Goal: Task Accomplishment & Management: Manage account settings

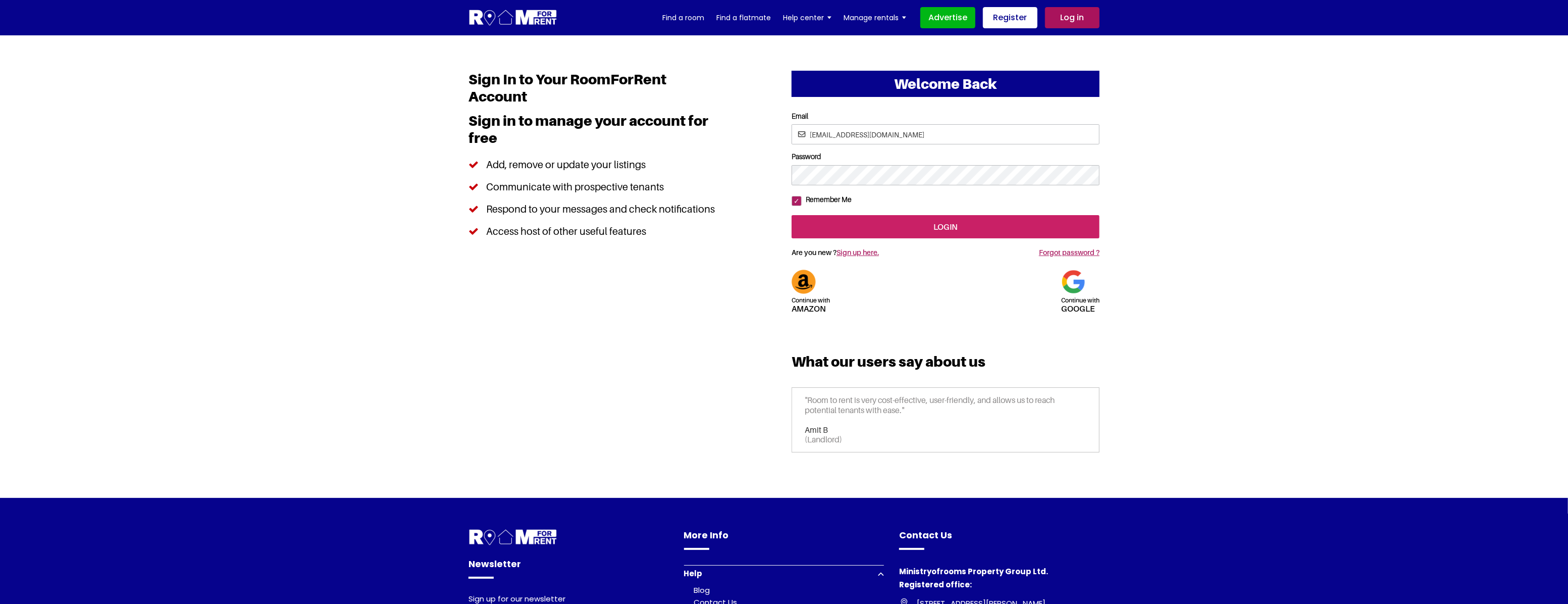
click at [887, 238] on input "login" at bounding box center [945, 226] width 308 height 23
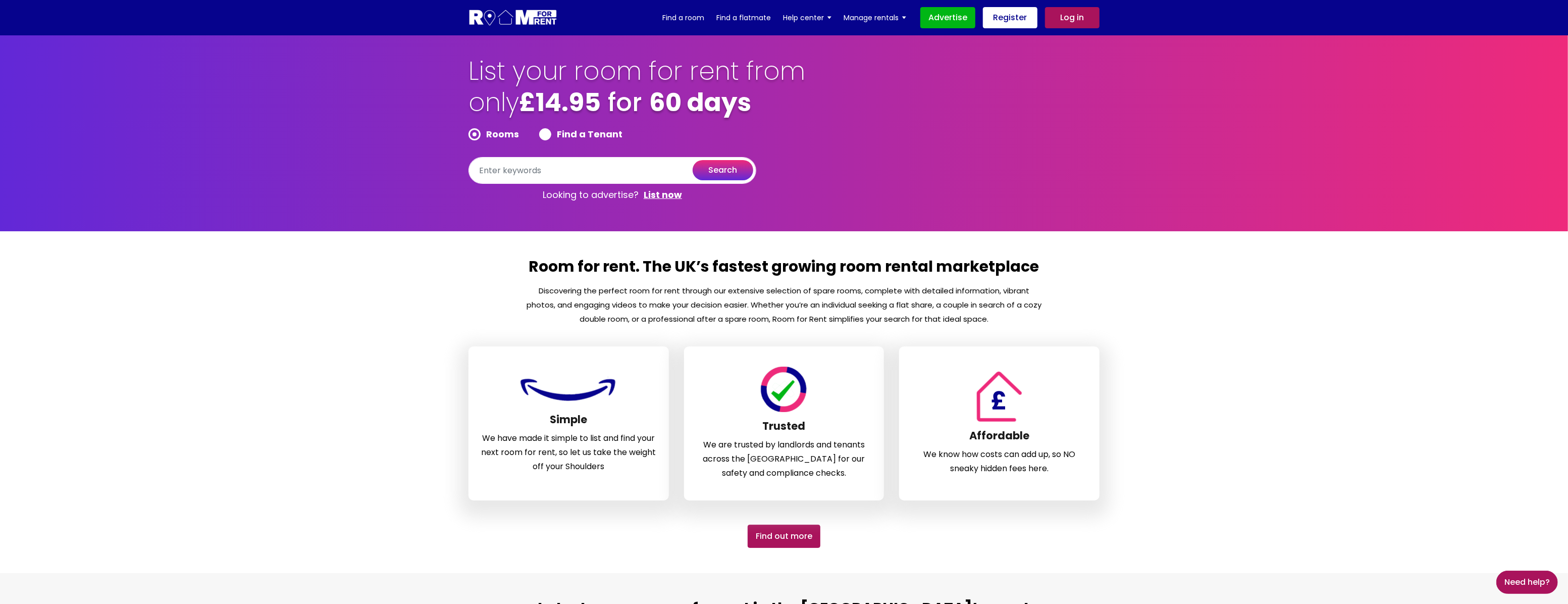
click at [1078, 15] on link "Log in" at bounding box center [1073, 18] width 55 height 21
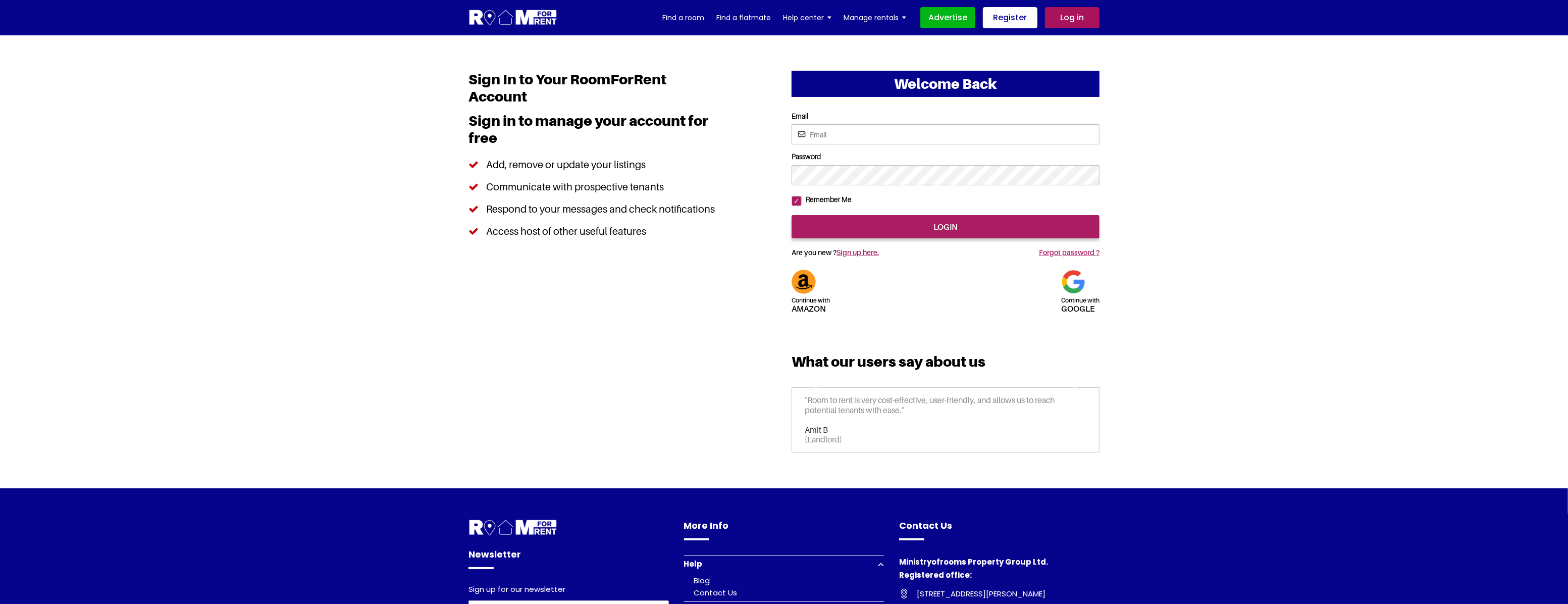
type input "14bostonavenue@gmail.com"
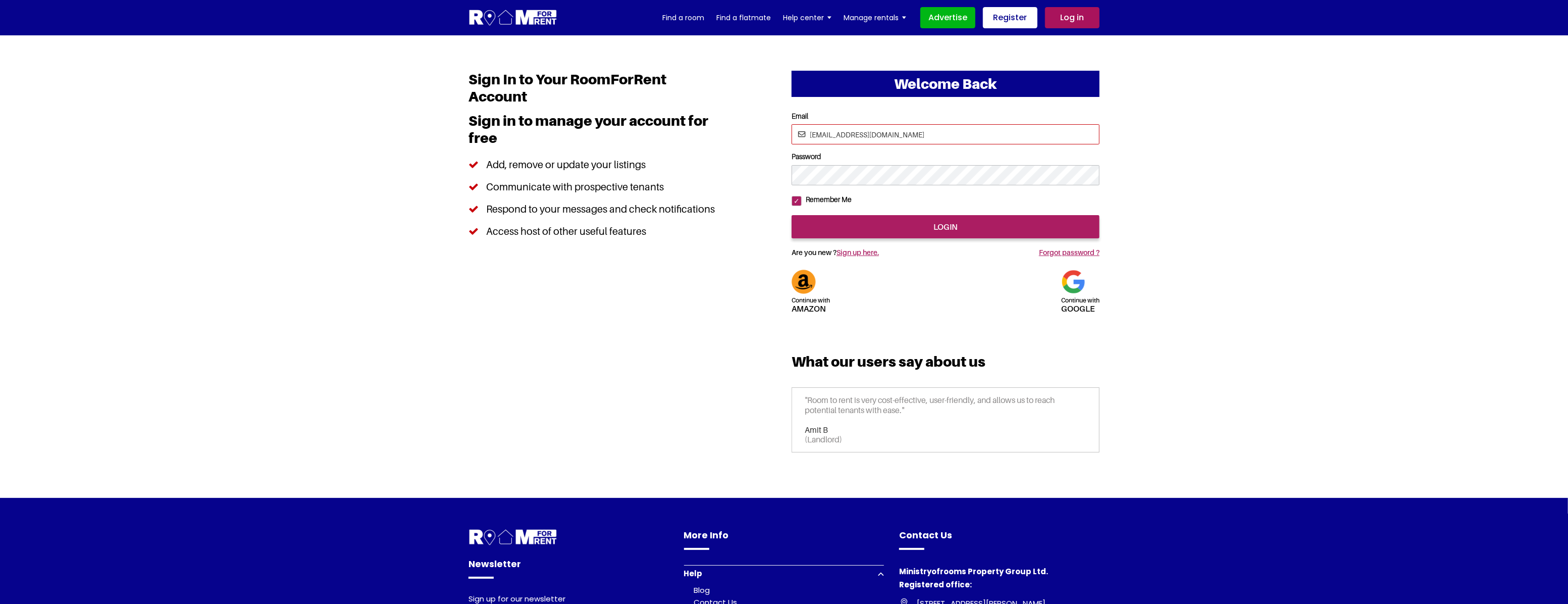
click at [940, 132] on input "14bostonavenue@gmail.com" at bounding box center [945, 134] width 308 height 20
drag, startPoint x: 940, startPoint y: 132, endPoint x: 479, endPoint y: 119, distance: 461.2
click at [479, 119] on div "Welcome Back Continue with Amazon Continue with google Email Password login Ama…" at bounding box center [784, 267] width 646 height 392
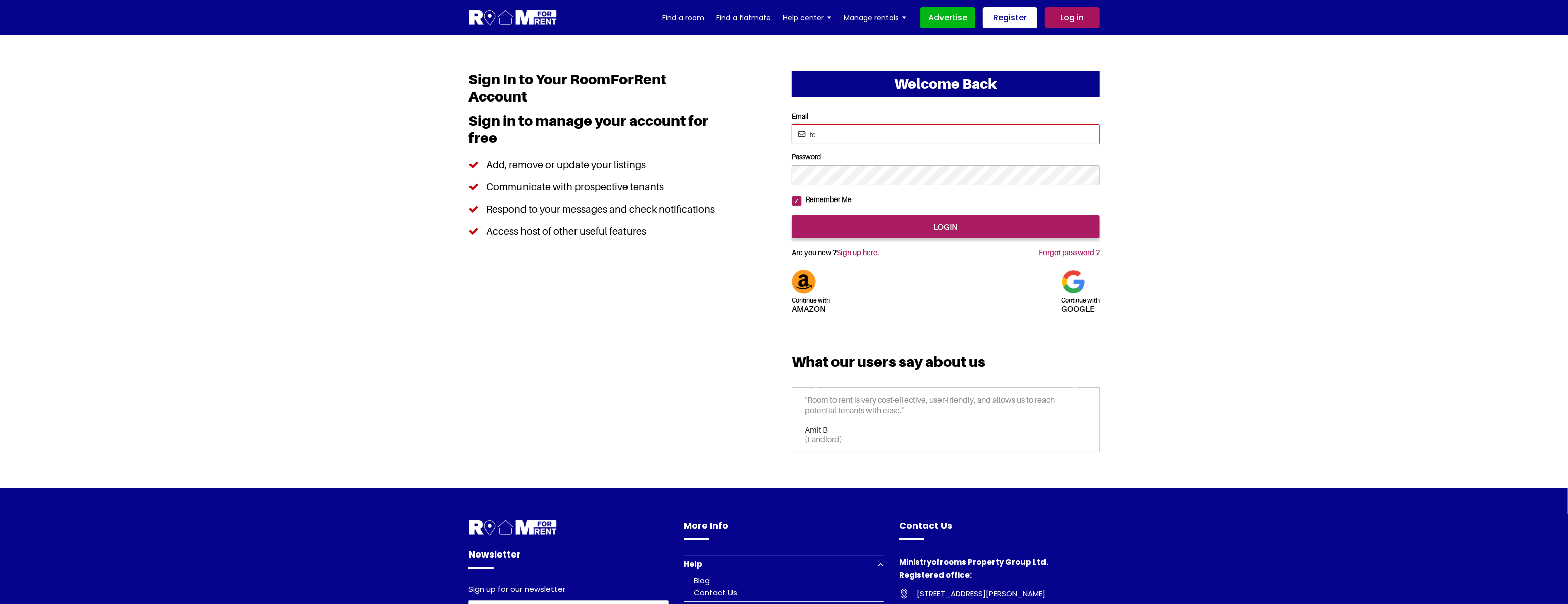
type input "Teddy12345@mailinator.com"
click at [892, 238] on input "login" at bounding box center [945, 226] width 308 height 23
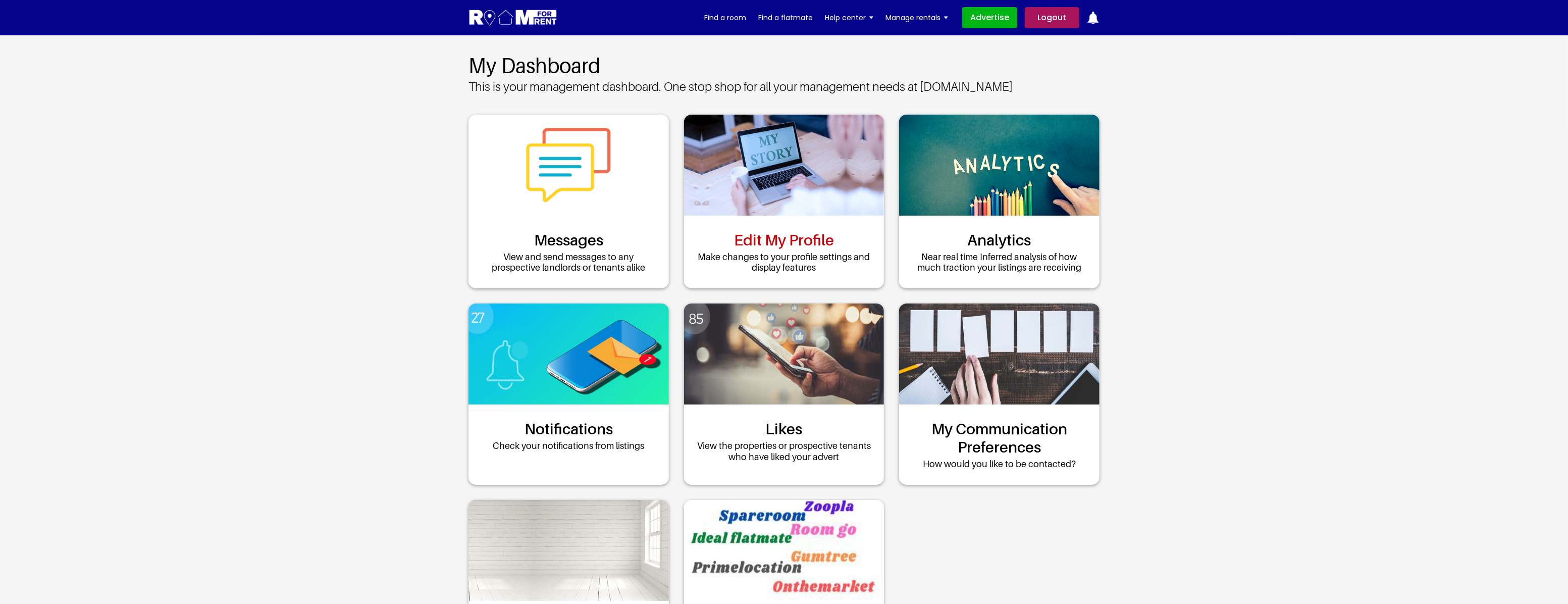
click at [794, 236] on link "Edit My Profile" at bounding box center [784, 240] width 100 height 18
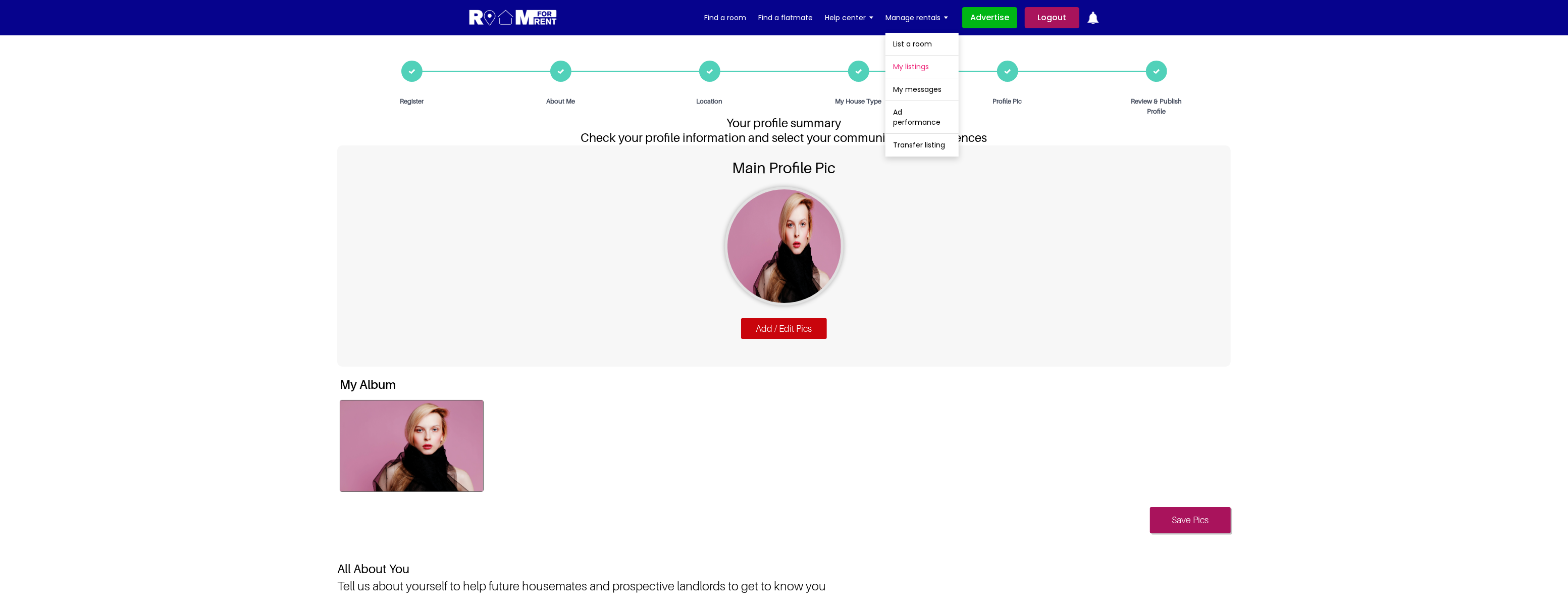
click at [912, 66] on link "My listings" at bounding box center [922, 66] width 73 height 22
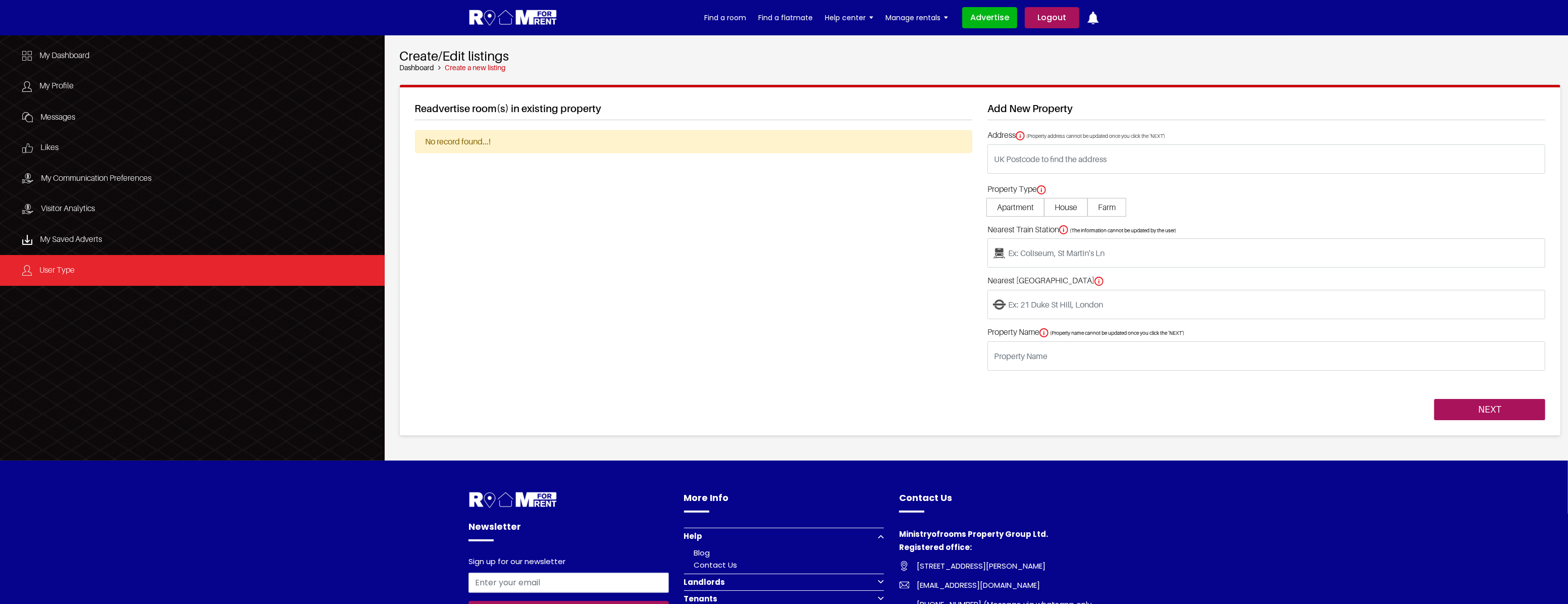
click at [108, 279] on link "User Type" at bounding box center [192, 270] width 385 height 31
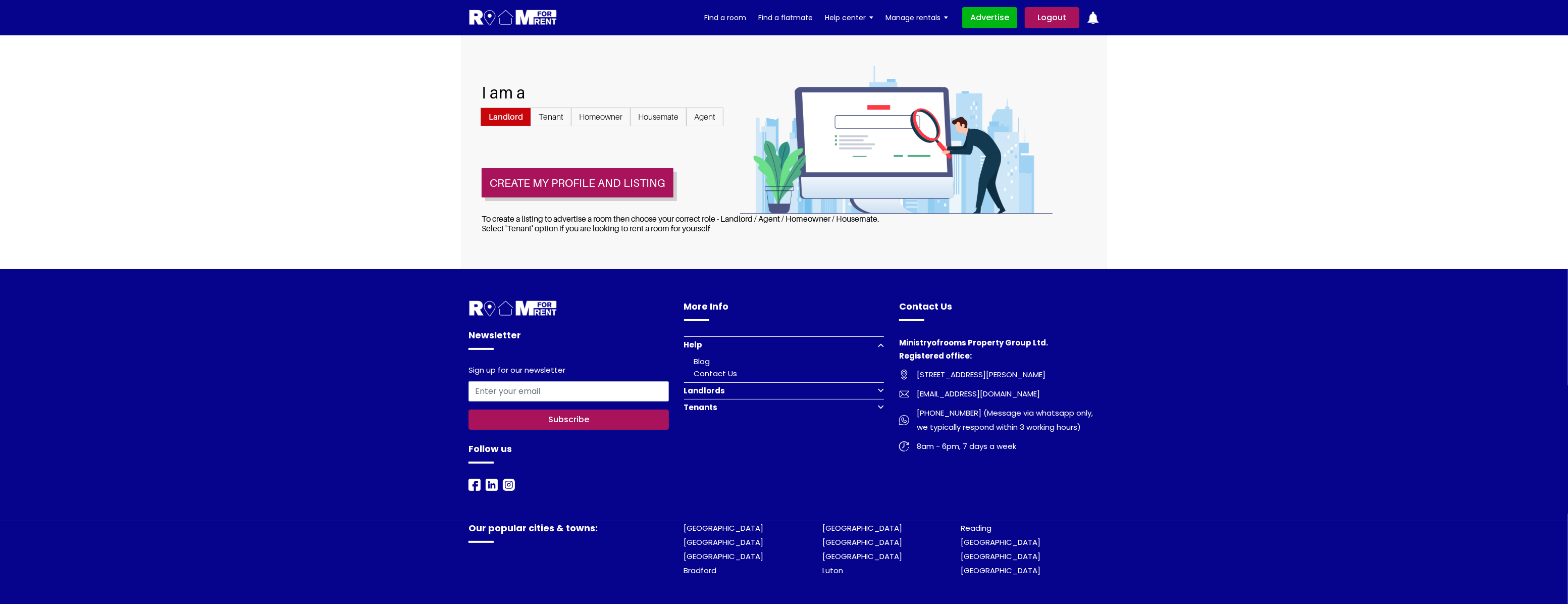
click at [500, 116] on span "Landlord" at bounding box center [506, 117] width 51 height 19
click at [0, 0] on input "Landlord" at bounding box center [0, 0] width 0 height 0
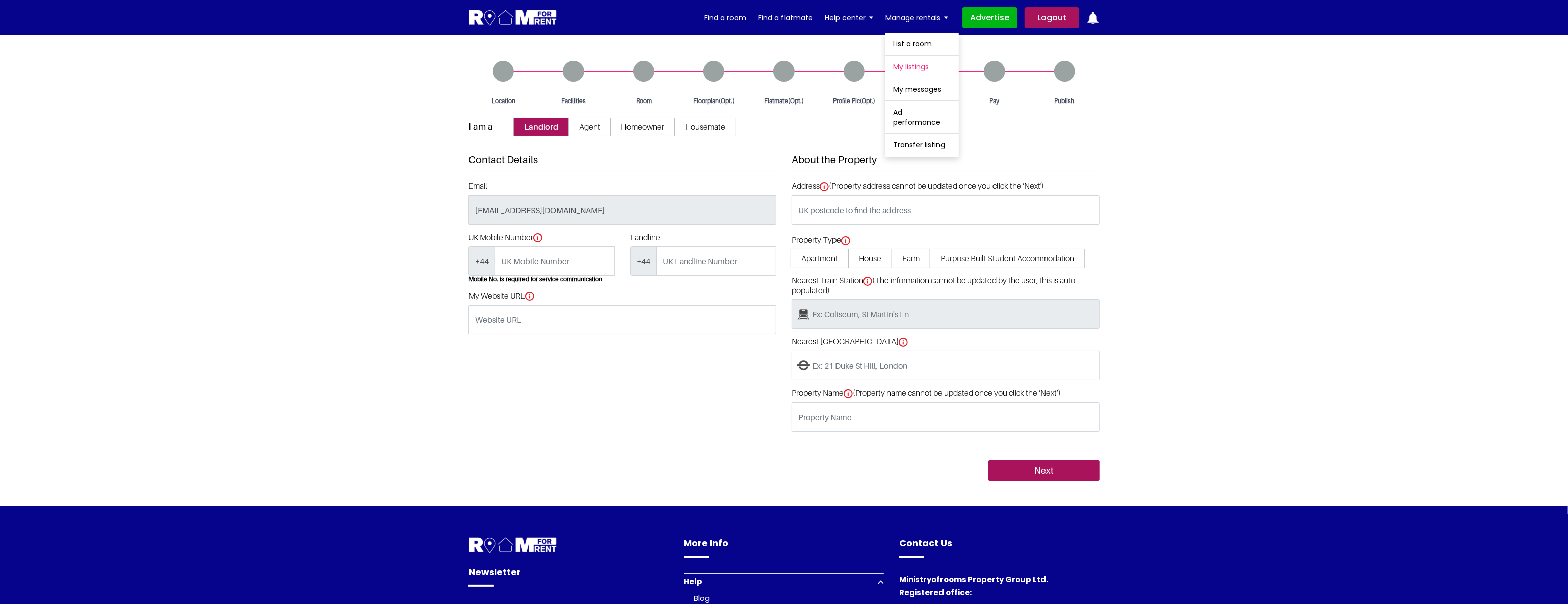
click at [922, 67] on link "My listings" at bounding box center [922, 66] width 73 height 22
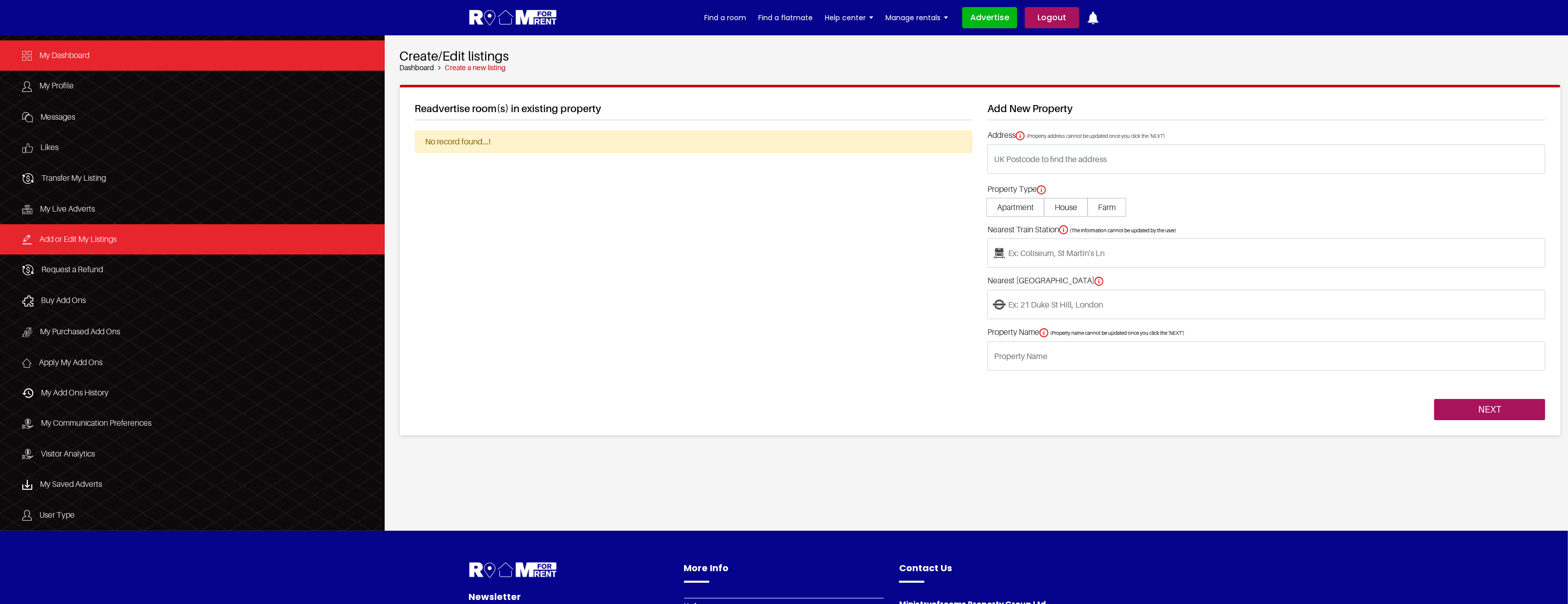
click at [113, 55] on link "My Dashboard" at bounding box center [192, 55] width 385 height 30
click at [117, 60] on link "My Dashboard" at bounding box center [192, 55] width 385 height 30
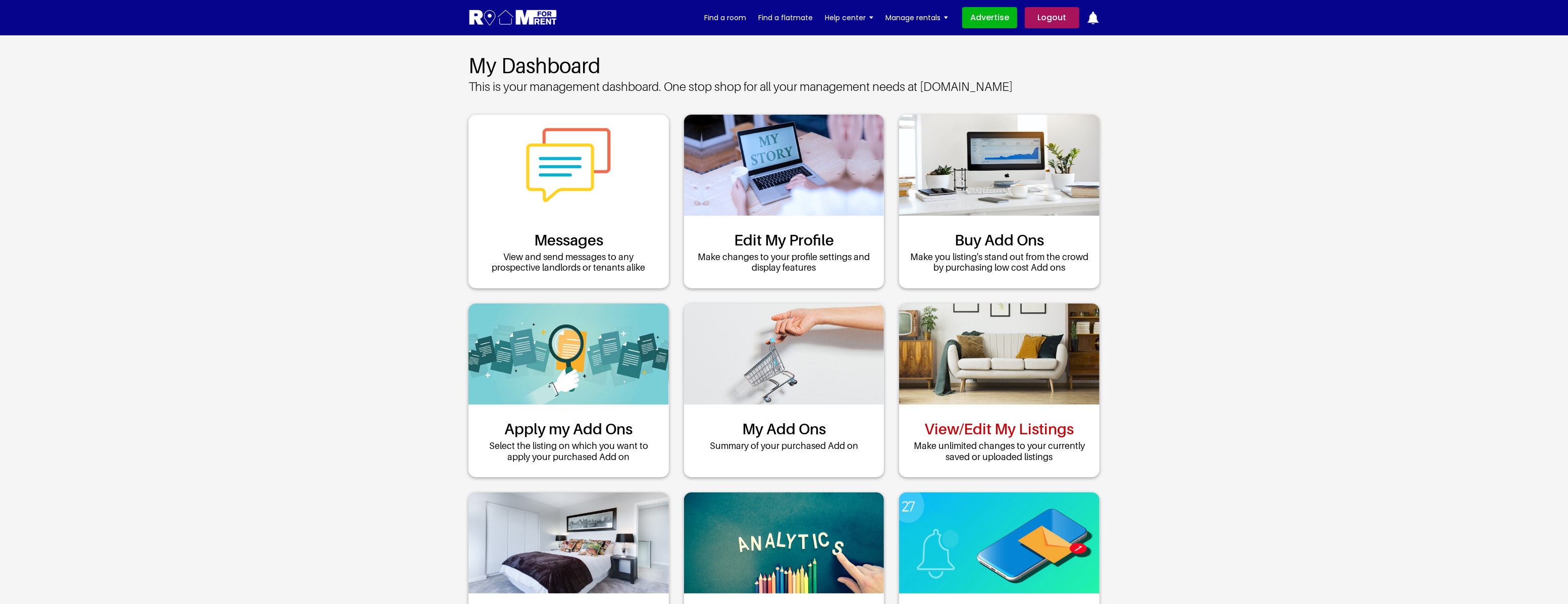
click at [1022, 430] on link "View/Edit My Listings" at bounding box center [999, 429] width 149 height 18
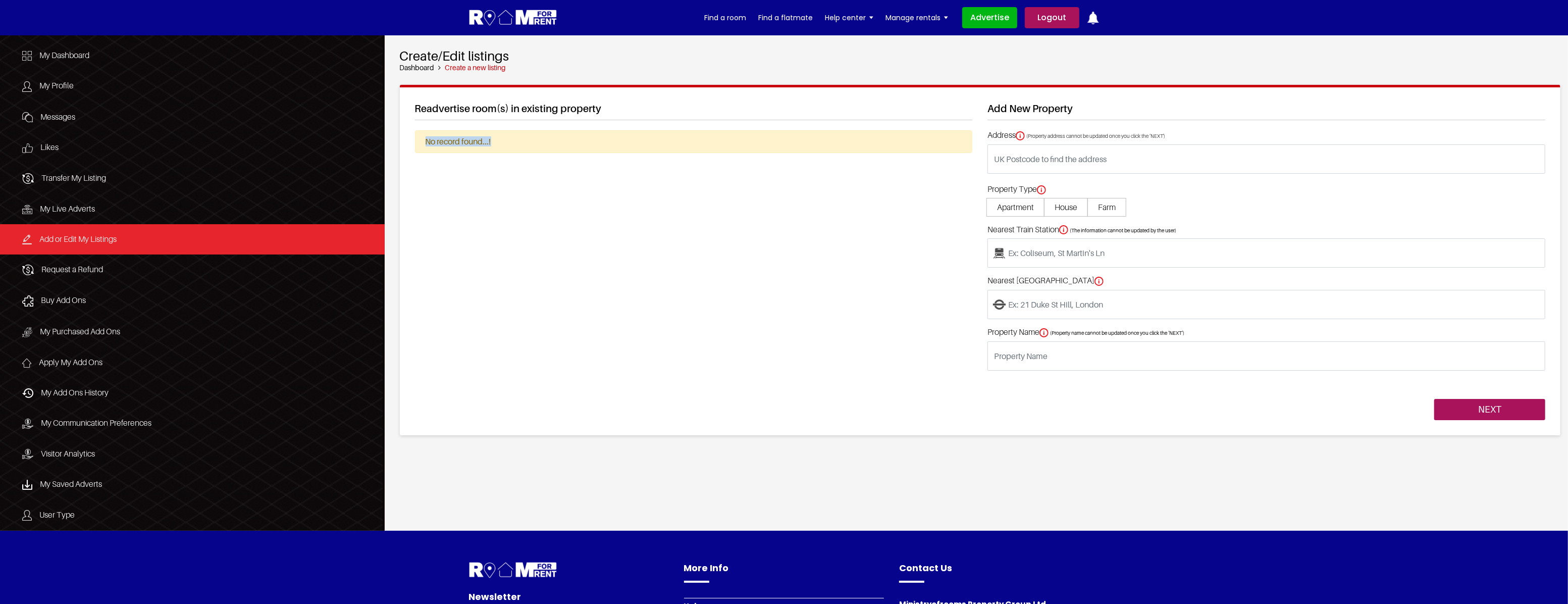
drag, startPoint x: 427, startPoint y: 140, endPoint x: 508, endPoint y: 134, distance: 81.2
click at [508, 134] on div "No record found...!" at bounding box center [694, 141] width 558 height 23
drag, startPoint x: 508, startPoint y: 134, endPoint x: 522, endPoint y: 206, distance: 73.3
click at [523, 205] on div "Readvertise room(s) in existing property No record found...!" at bounding box center [693, 261] width 573 height 318
drag, startPoint x: 422, startPoint y: 141, endPoint x: 508, endPoint y: 141, distance: 86.0
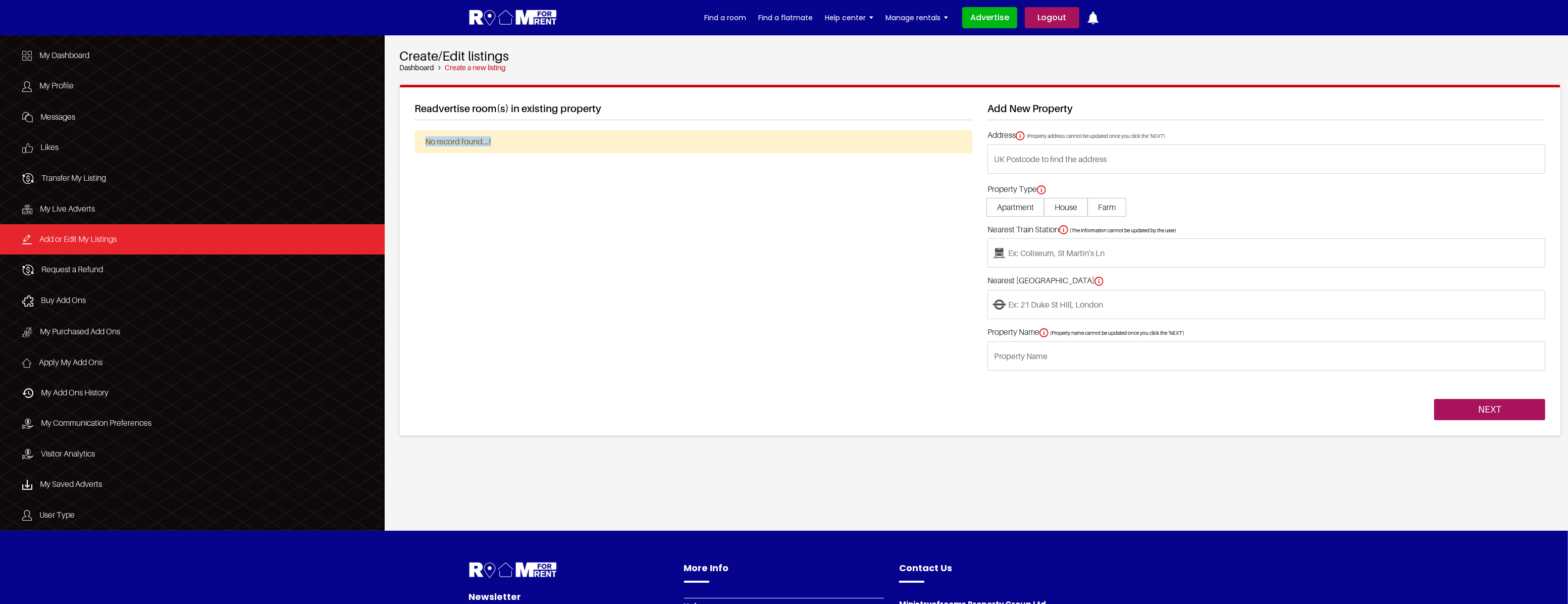
click at [508, 141] on div "No record found...!" at bounding box center [694, 141] width 558 height 23
drag, startPoint x: 508, startPoint y: 141, endPoint x: 564, endPoint y: 202, distance: 82.8
click at [565, 200] on div "Readvertise room(s) in existing property No record found...!" at bounding box center [693, 261] width 573 height 318
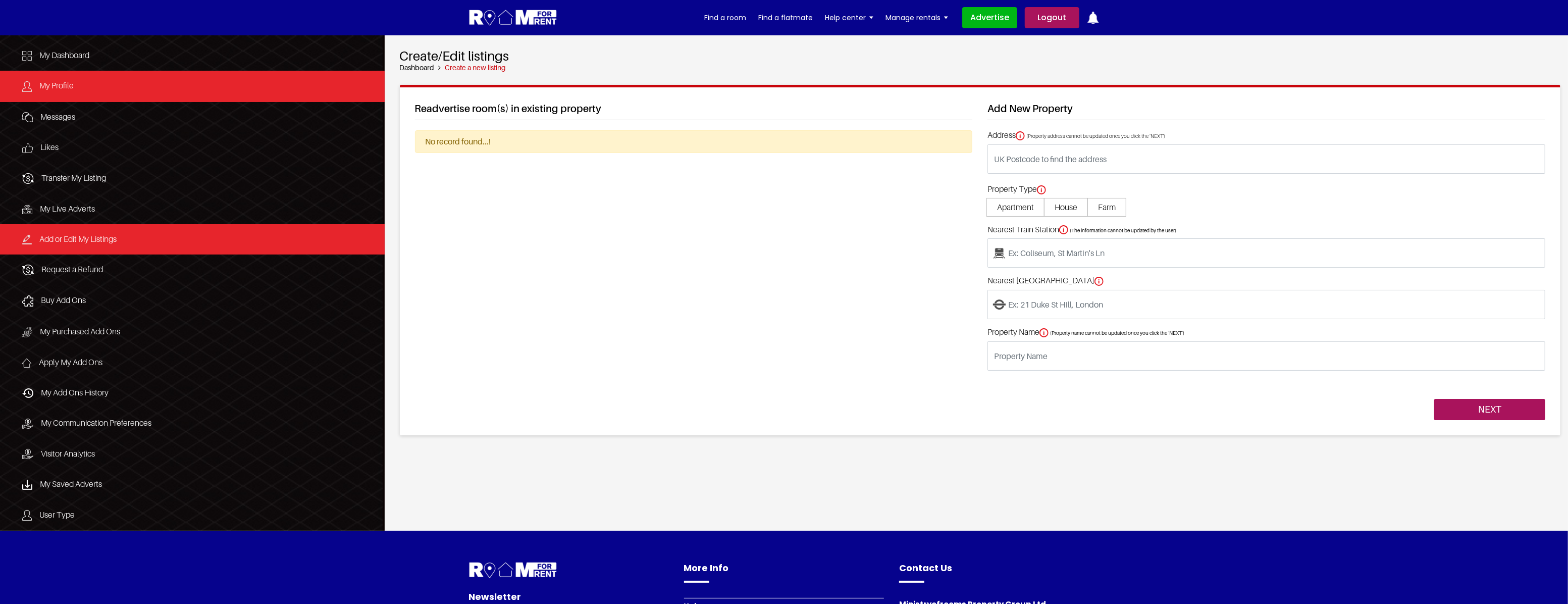
click at [116, 91] on link "My Profile" at bounding box center [192, 86] width 385 height 31
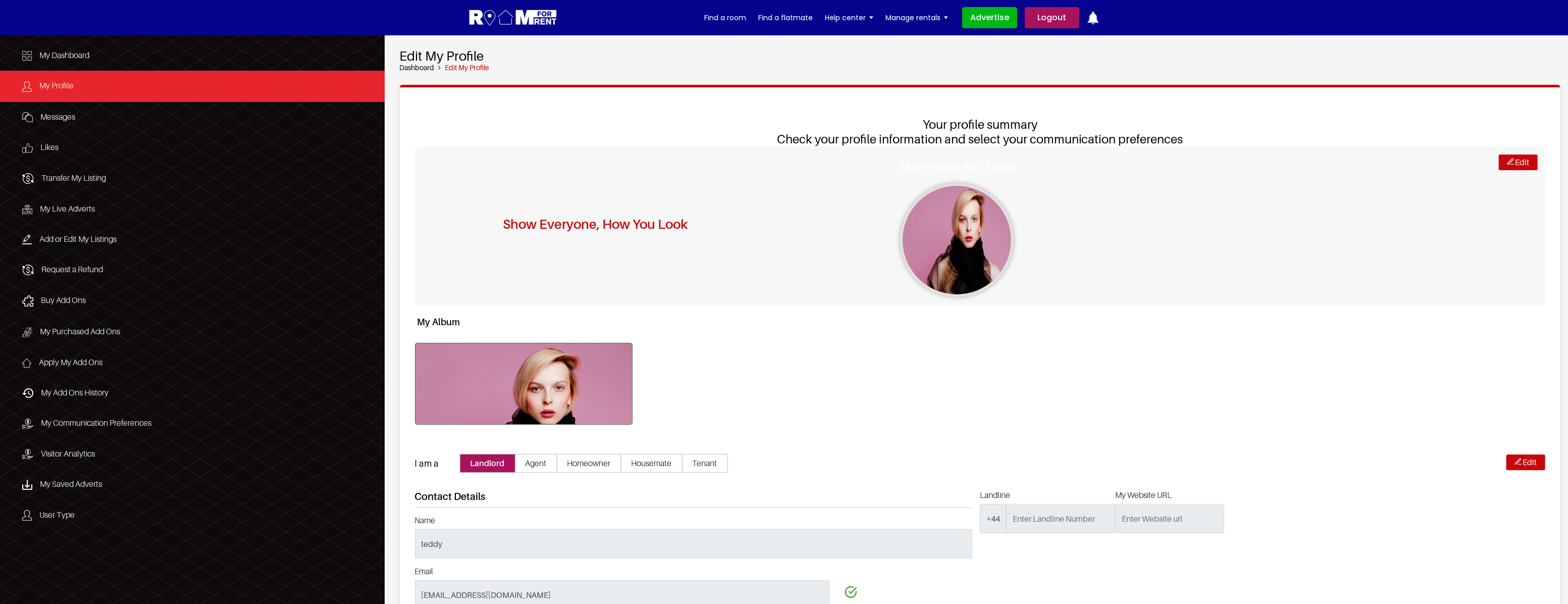
drag, startPoint x: 1276, startPoint y: 347, endPoint x: 1266, endPoint y: 354, distance: 12.2
click at [1276, 347] on div at bounding box center [981, 379] width 1131 height 92
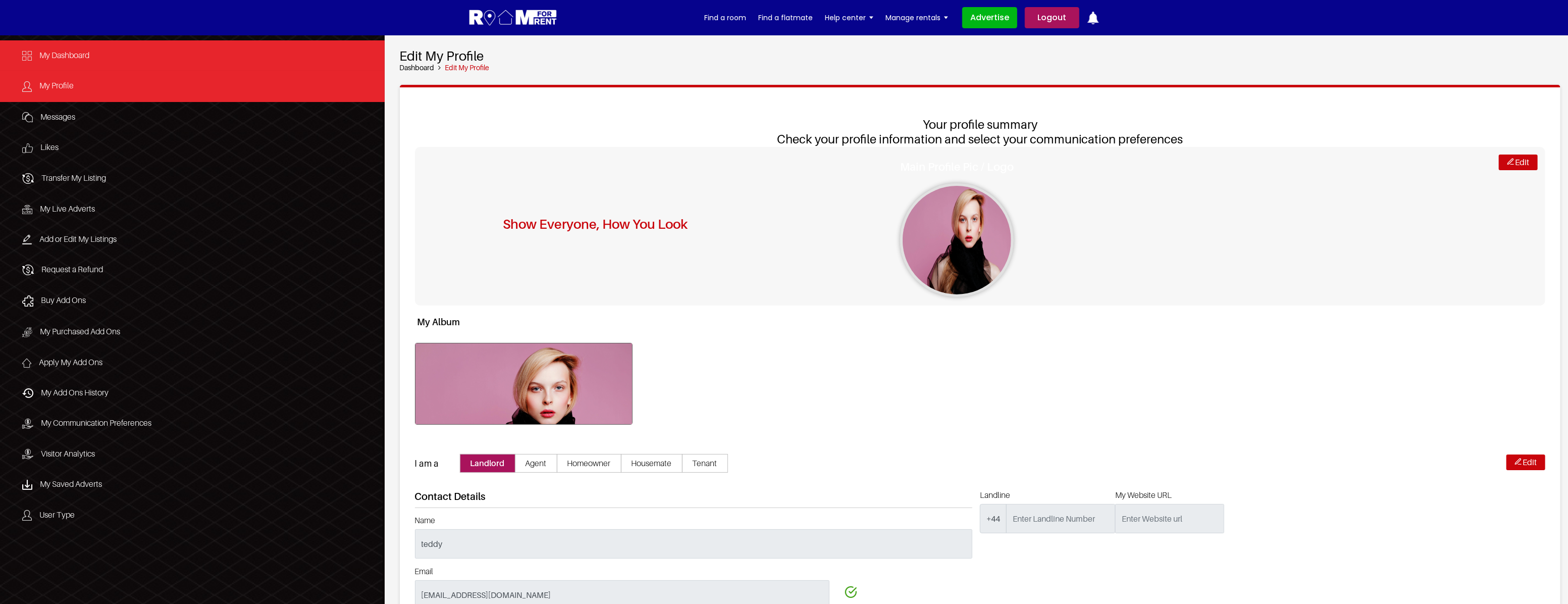
click at [69, 55] on span "My Dashboard" at bounding box center [65, 55] width 50 height 10
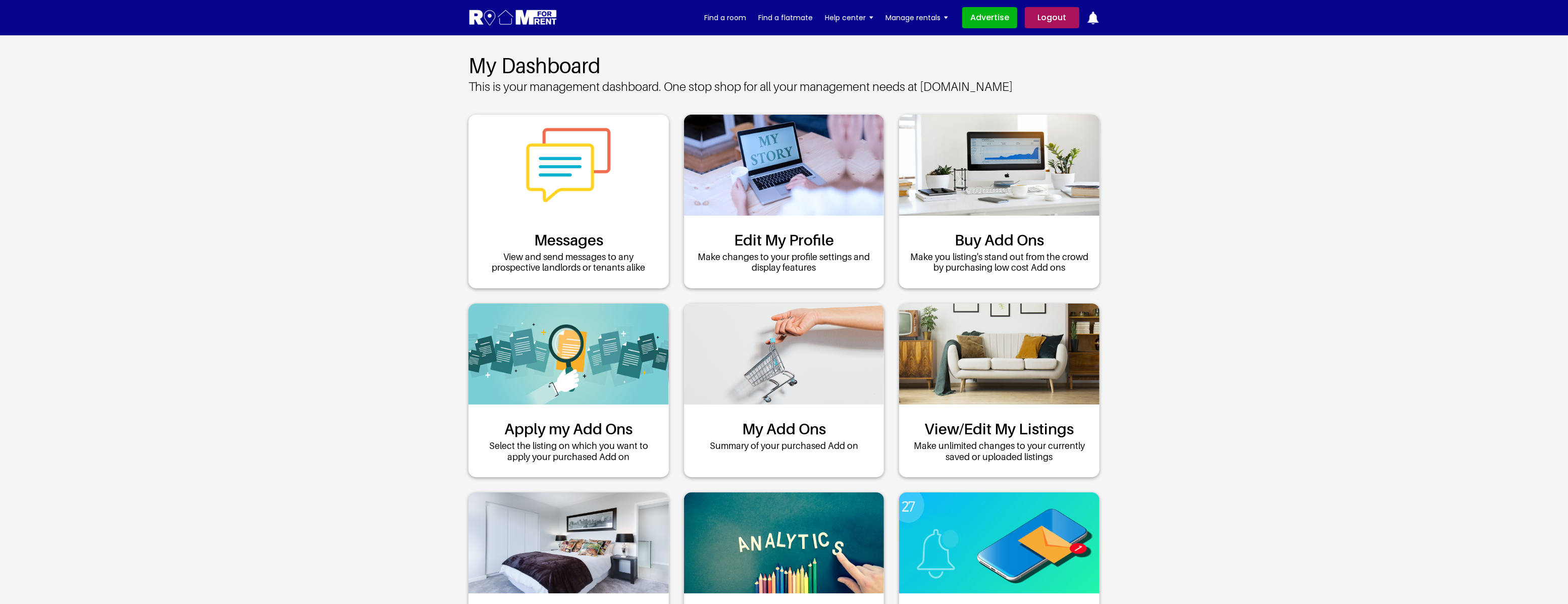
click at [1387, 202] on section "My Dashboard This is your management dashboard. One stop shop for all your mana…" at bounding box center [784, 465] width 1568 height 860
